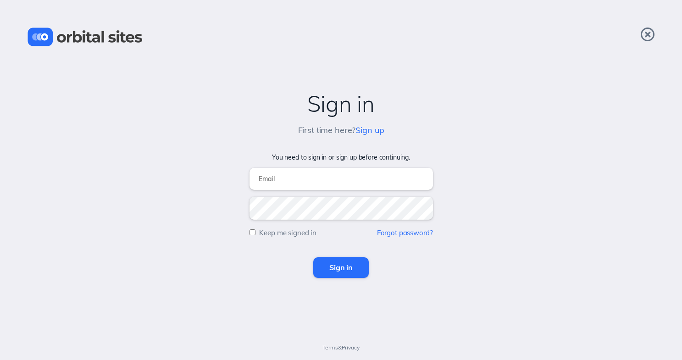
type input "[PERSON_NAME][EMAIL_ADDRESS][DOMAIN_NAME]"
click at [341, 267] on input "Sign in" at bounding box center [340, 267] width 55 height 20
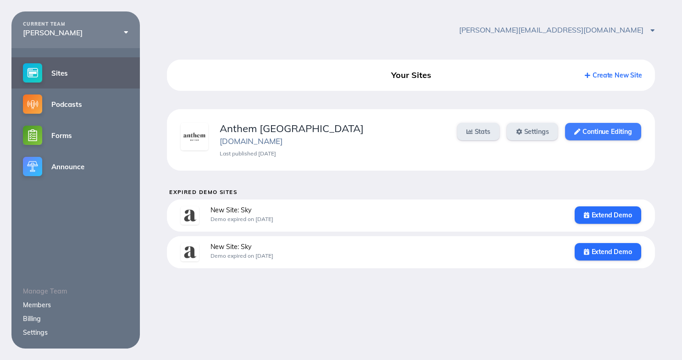
click at [616, 132] on link "Continue Editing" at bounding box center [603, 131] width 76 height 17
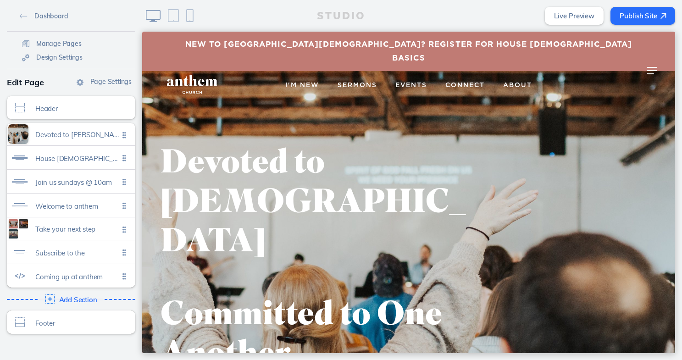
click at [475, 41] on span "New to Anthem House Church? Register for House Church Basics" at bounding box center [408, 52] width 459 height 28
click at [44, 16] on span "Dashboard" at bounding box center [50, 16] width 33 height 8
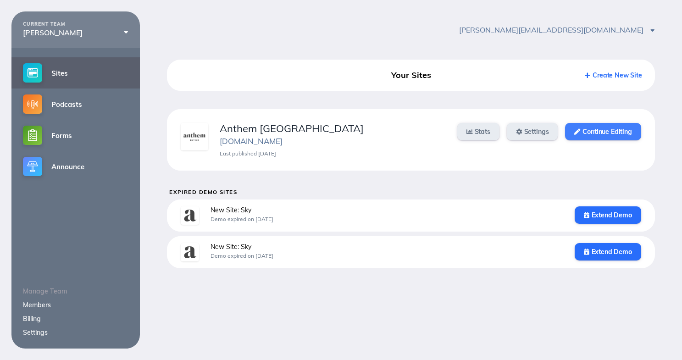
click at [593, 133] on link "Continue Editing" at bounding box center [603, 131] width 76 height 17
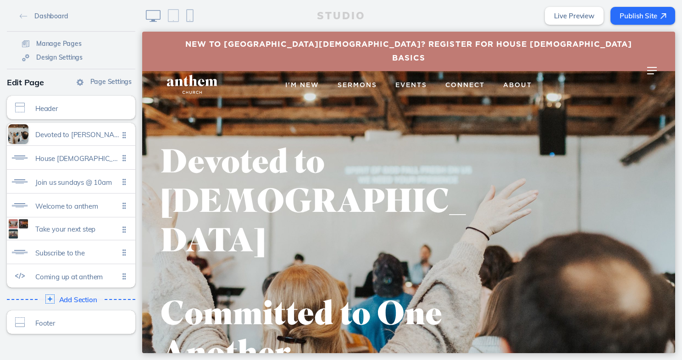
click at [469, 82] on span "Connect" at bounding box center [464, 85] width 39 height 6
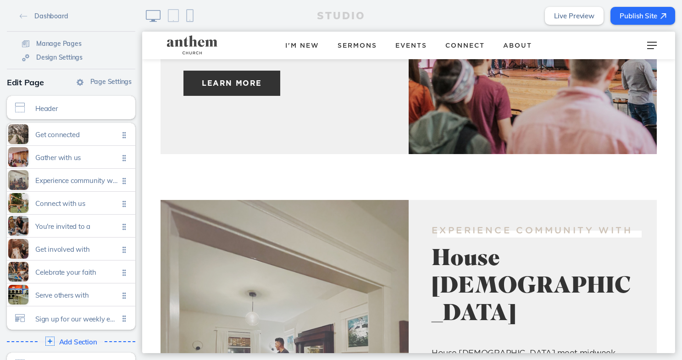
scroll to position [579, 0]
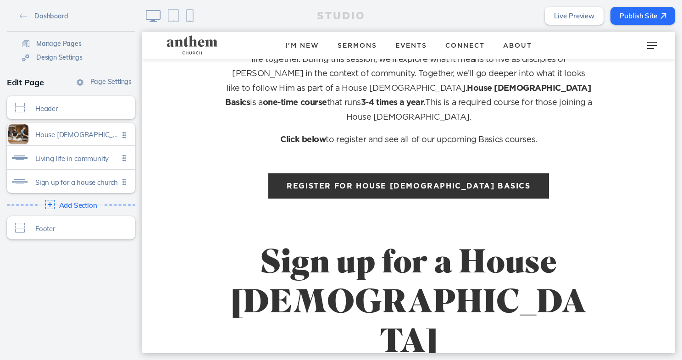
scroll to position [584, 0]
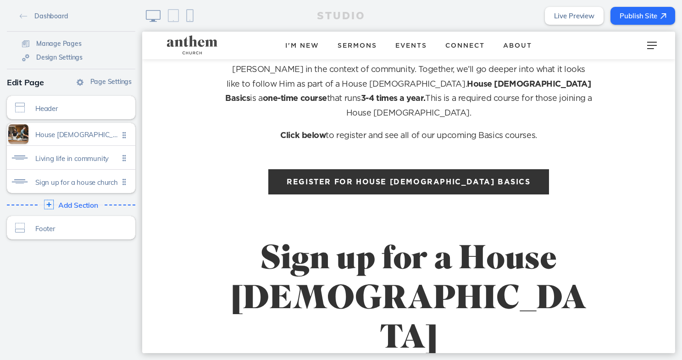
click at [50, 205] on img at bounding box center [49, 205] width 10 height 10
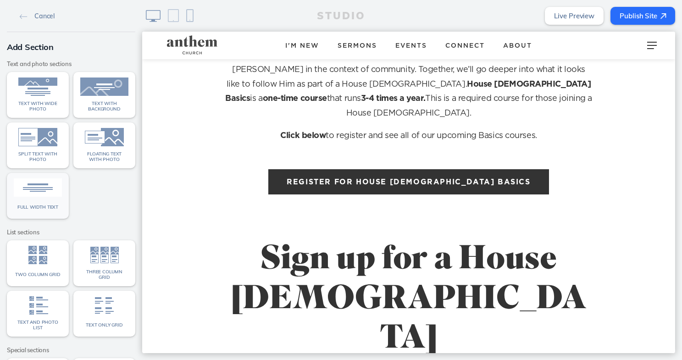
click at [43, 203] on div "Full width text" at bounding box center [38, 207] width 48 height 12
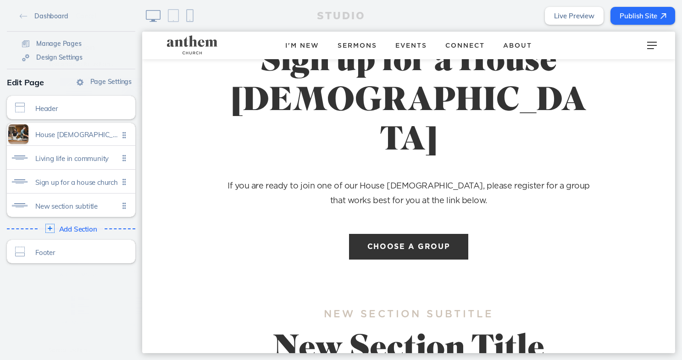
scroll to position [800, 0]
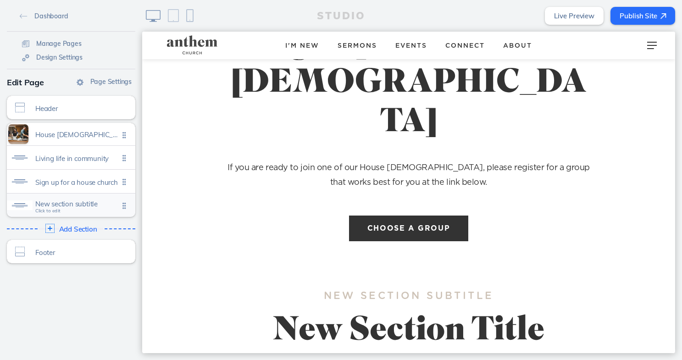
click at [64, 205] on span "New section subtitle" at bounding box center [76, 204] width 83 height 8
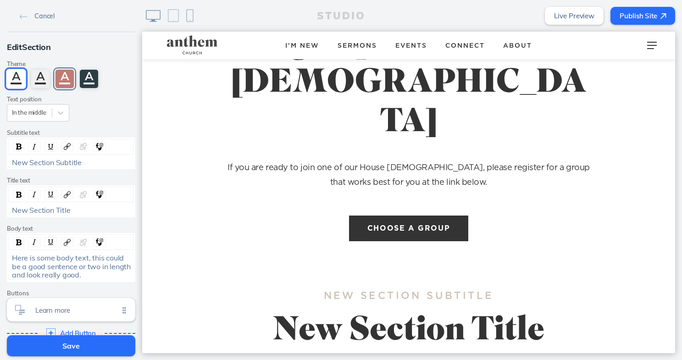
click at [66, 79] on div "A" at bounding box center [64, 79] width 18 height 18
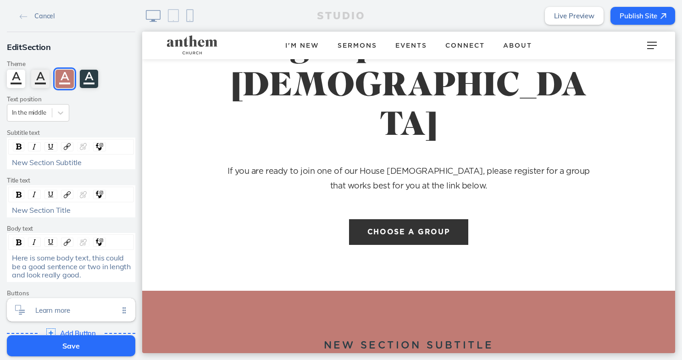
scroll to position [802, 0]
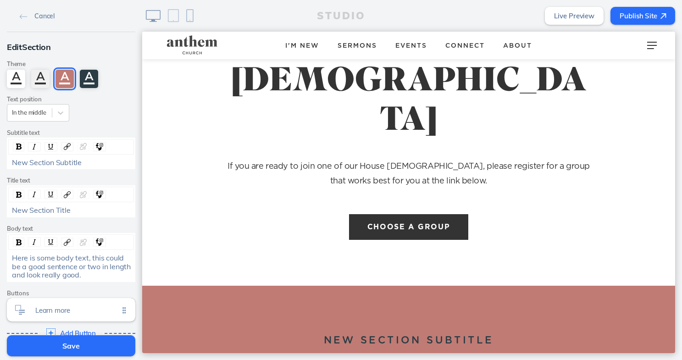
click at [66, 211] on span "New Section Title" at bounding box center [41, 209] width 59 height 9
click at [61, 160] on span "New Section Subtitle" at bounding box center [47, 162] width 70 height 9
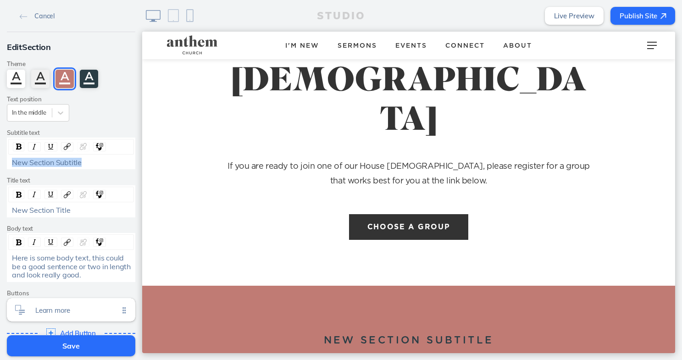
click at [61, 160] on span "New Section Subtitle" at bounding box center [47, 162] width 70 height 9
click at [23, 205] on span "New Section Title" at bounding box center [41, 209] width 59 height 9
click at [60, 265] on span "Here is some body text, this could be a good sentence or two in length and look…" at bounding box center [72, 266] width 121 height 26
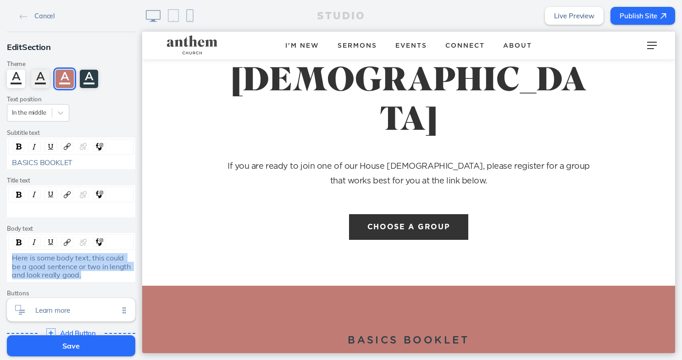
paste div "rdw-editor"
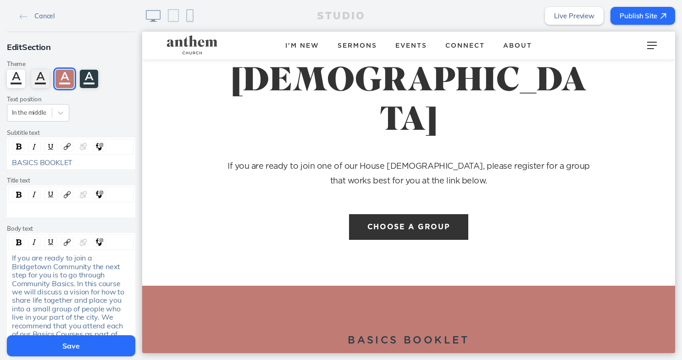
click at [34, 267] on span "If you are ready to join a Bridgetown Community the next step for you is to go …" at bounding box center [69, 304] width 114 height 102
click at [27, 264] on span "If you are ready to join a Anthem Community the next step for you is to go thro…" at bounding box center [71, 300] width 119 height 94
click at [89, 271] on span "If you are ready to join a Anthem House [DEMOGRAPHIC_DATA] the next step for yo…" at bounding box center [71, 304] width 118 height 102
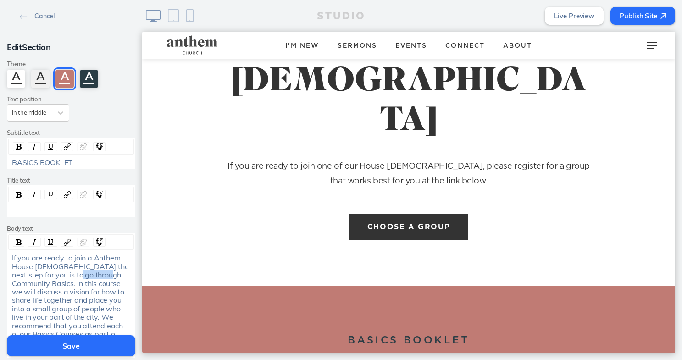
click at [89, 271] on span "If you are ready to join a Anthem House [DEMOGRAPHIC_DATA] the next step for yo…" at bounding box center [71, 304] width 118 height 102
click at [98, 273] on span "If you are ready to join a Anthem House [DEMOGRAPHIC_DATA] the next step for yo…" at bounding box center [71, 304] width 118 height 102
click at [121, 273] on span "If you are ready to join a Anthem House [DEMOGRAPHIC_DATA] the next step for yo…" at bounding box center [71, 304] width 118 height 102
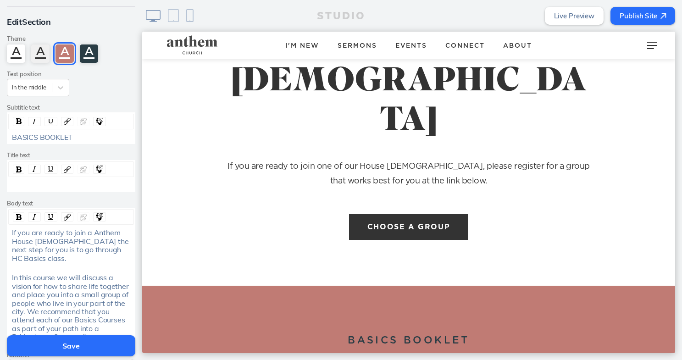
click at [47, 300] on span "In this course we will discuss a vision for how to share life together and plac…" at bounding box center [71, 307] width 118 height 68
drag, startPoint x: 72, startPoint y: 308, endPoint x: 106, endPoint y: 296, distance: 35.8
click at [106, 296] on span "In this course we will discuss a vision for how to share life together and plac…" at bounding box center [71, 307] width 118 height 68
click at [53, 314] on span "In this course we will discuss a vision for how to share life together and plac…" at bounding box center [71, 303] width 118 height 60
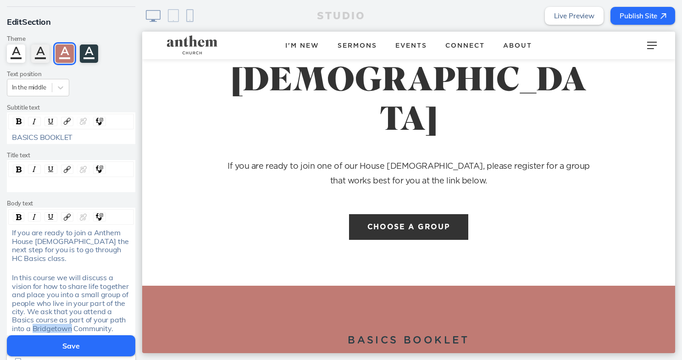
click at [53, 314] on span "In this course we will discuss a vision for how to share life together and plac…" at bounding box center [71, 303] width 118 height 60
click at [72, 317] on span "In this course we will discuss a vision for how to share life together and plac…" at bounding box center [71, 303] width 118 height 60
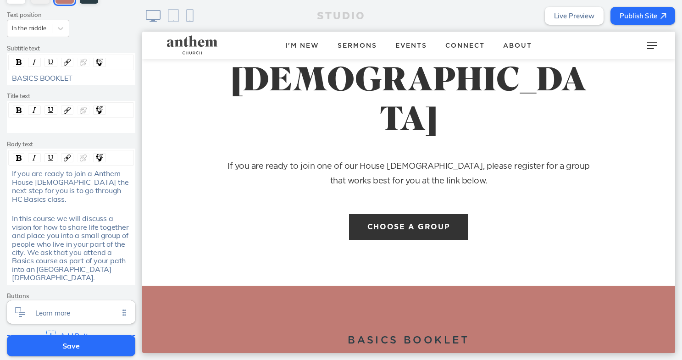
scroll to position [91, 0]
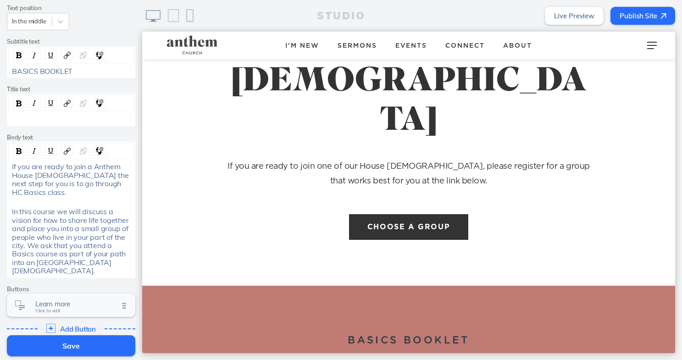
click at [55, 300] on span "Learn more" at bounding box center [76, 304] width 83 height 8
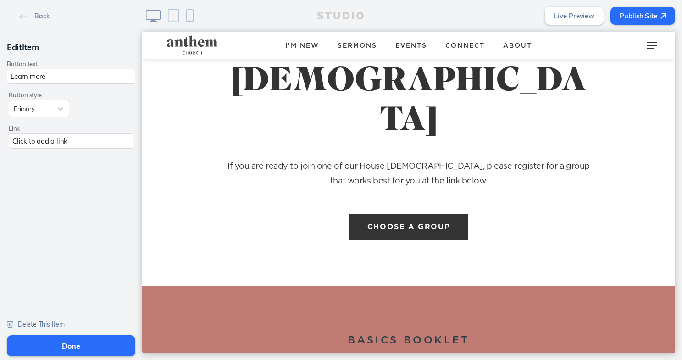
click at [49, 140] on div "Click to add a link" at bounding box center [71, 140] width 125 height 15
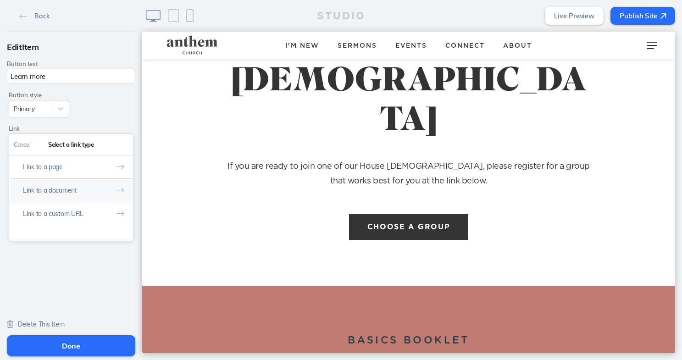
click at [55, 190] on button "Link to a document" at bounding box center [71, 189] width 124 height 23
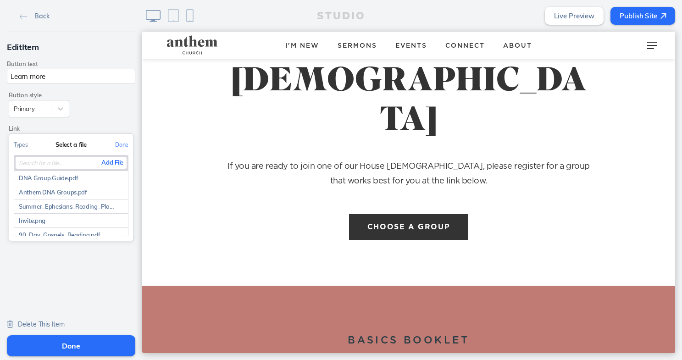
scroll to position [0, 0]
click at [111, 159] on button "Add File" at bounding box center [112, 162] width 28 height 11
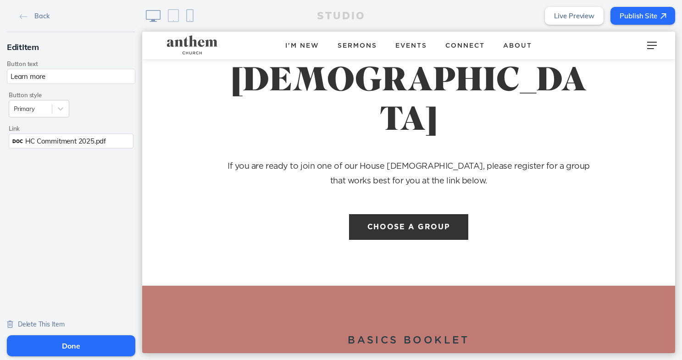
click at [35, 81] on input "Learn more" at bounding box center [71, 76] width 128 height 15
type input "Commitment Document"
click at [56, 346] on button "Done" at bounding box center [71, 345] width 128 height 21
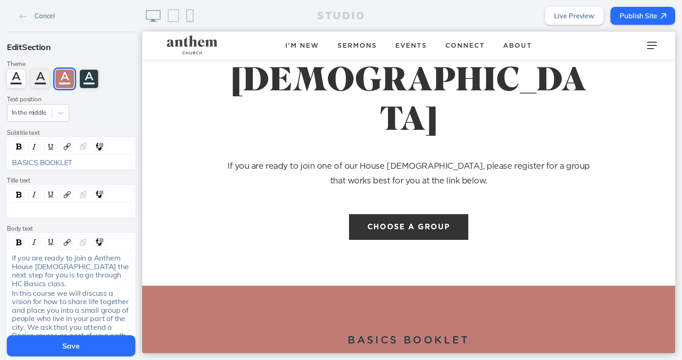
click at [56, 346] on button "Save" at bounding box center [71, 345] width 128 height 21
